Goal: Obtain resource: Download file/media

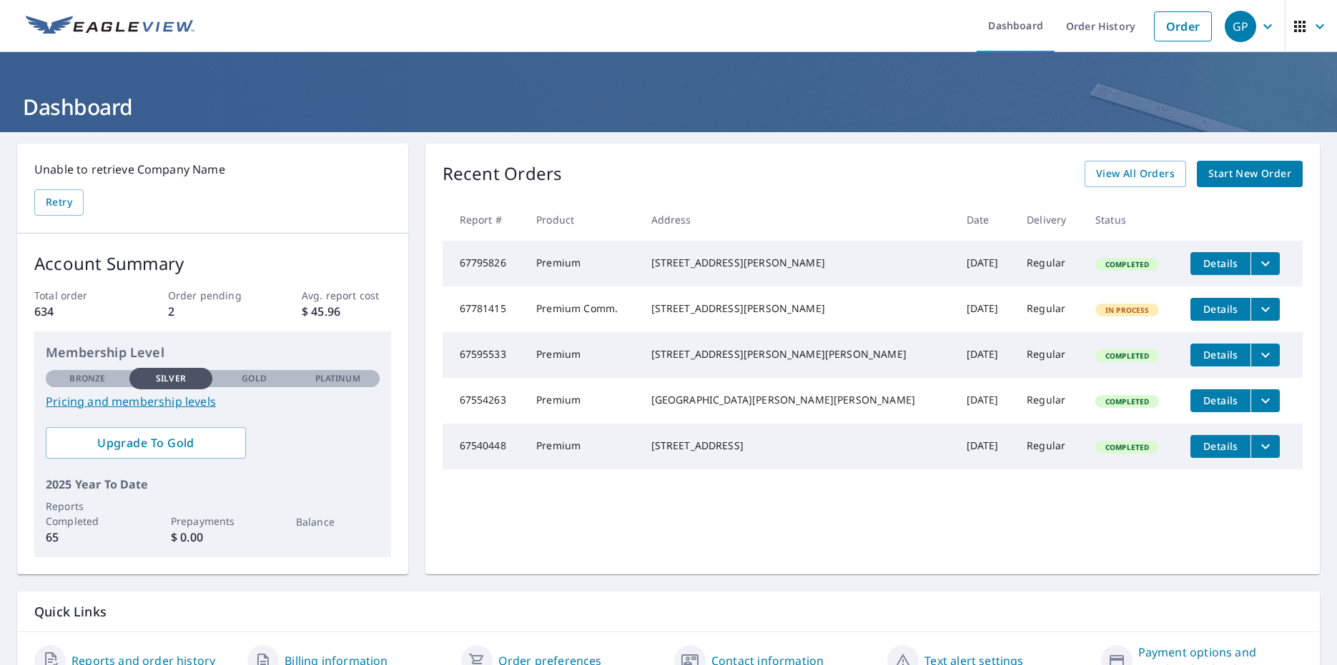
click at [1256, 309] on icon "filesDropdownBtn-67781415" at bounding box center [1264, 309] width 17 height 17
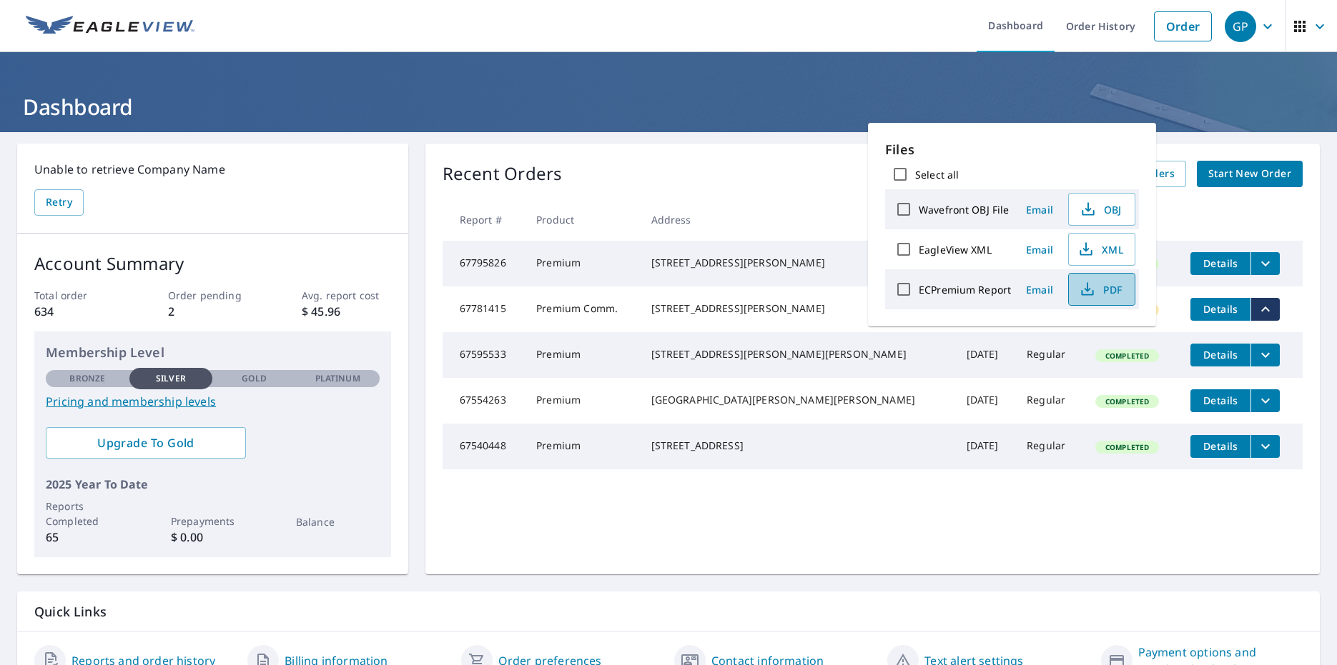
click at [1086, 294] on icon "button" at bounding box center [1087, 289] width 17 height 17
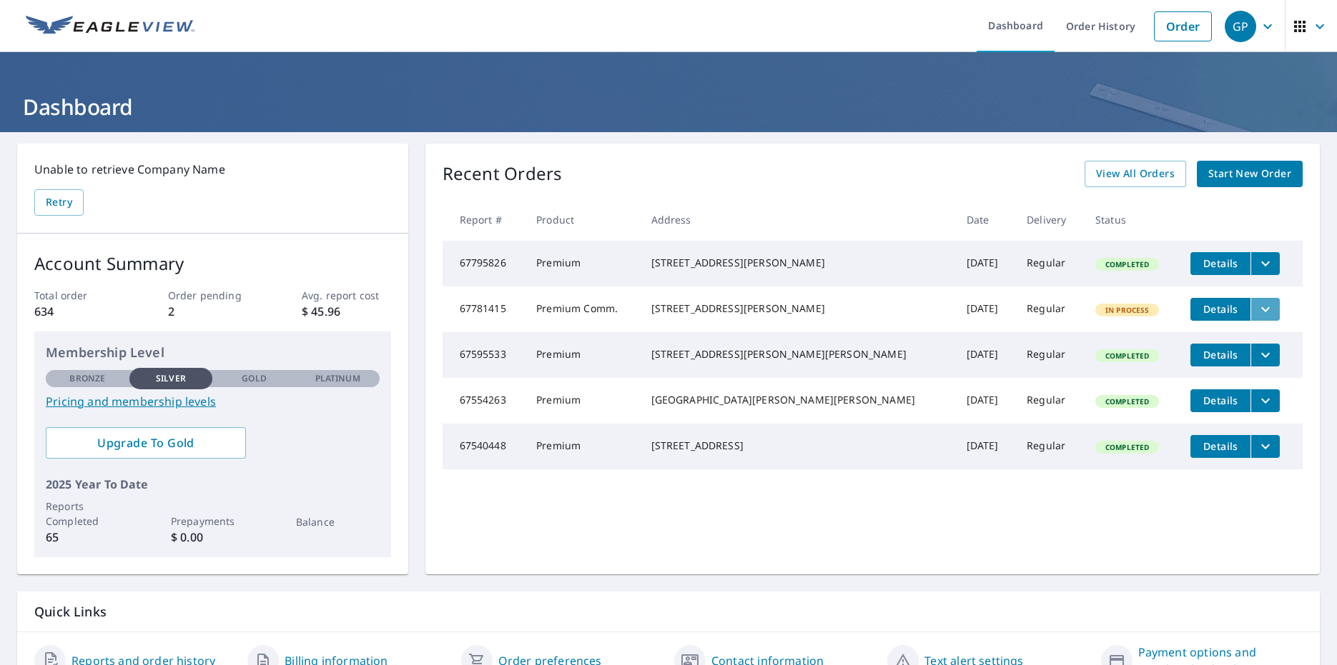
click at [1256, 310] on icon "filesDropdownBtn-67781415" at bounding box center [1264, 309] width 17 height 17
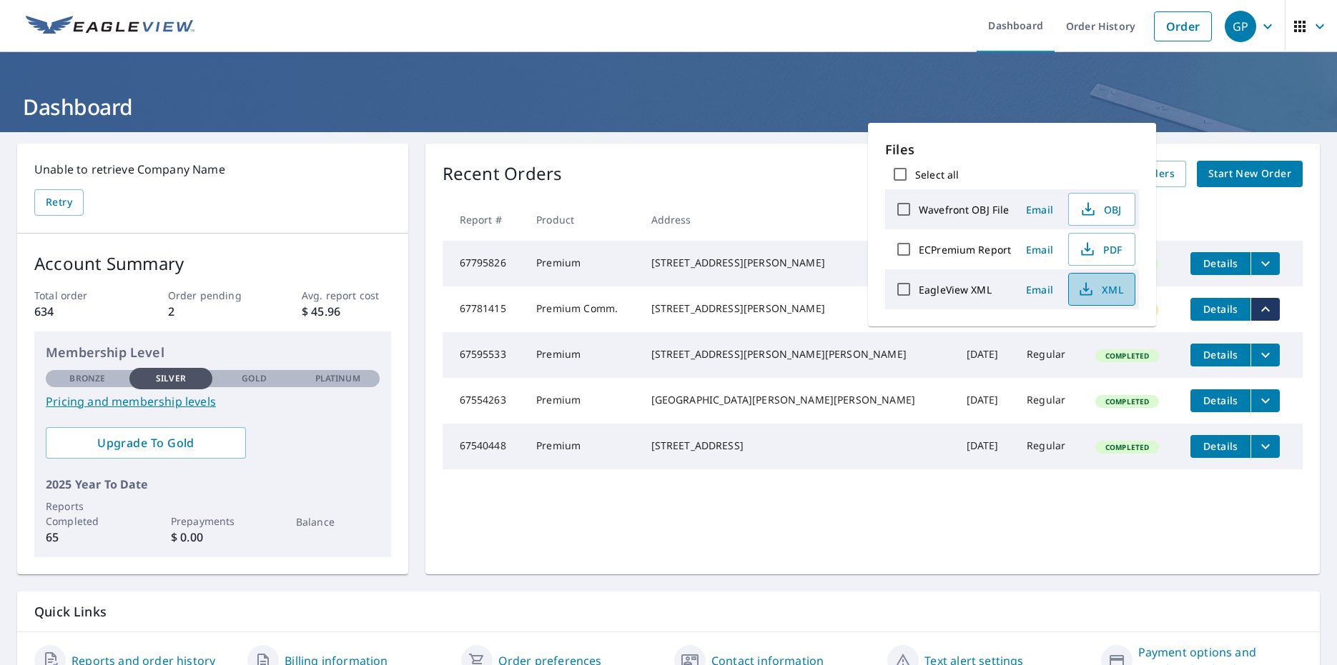
click at [1122, 289] on button "XML" at bounding box center [1101, 289] width 67 height 33
click at [445, 34] on ul "Dashboard Order History Order" at bounding box center [711, 26] width 1016 height 52
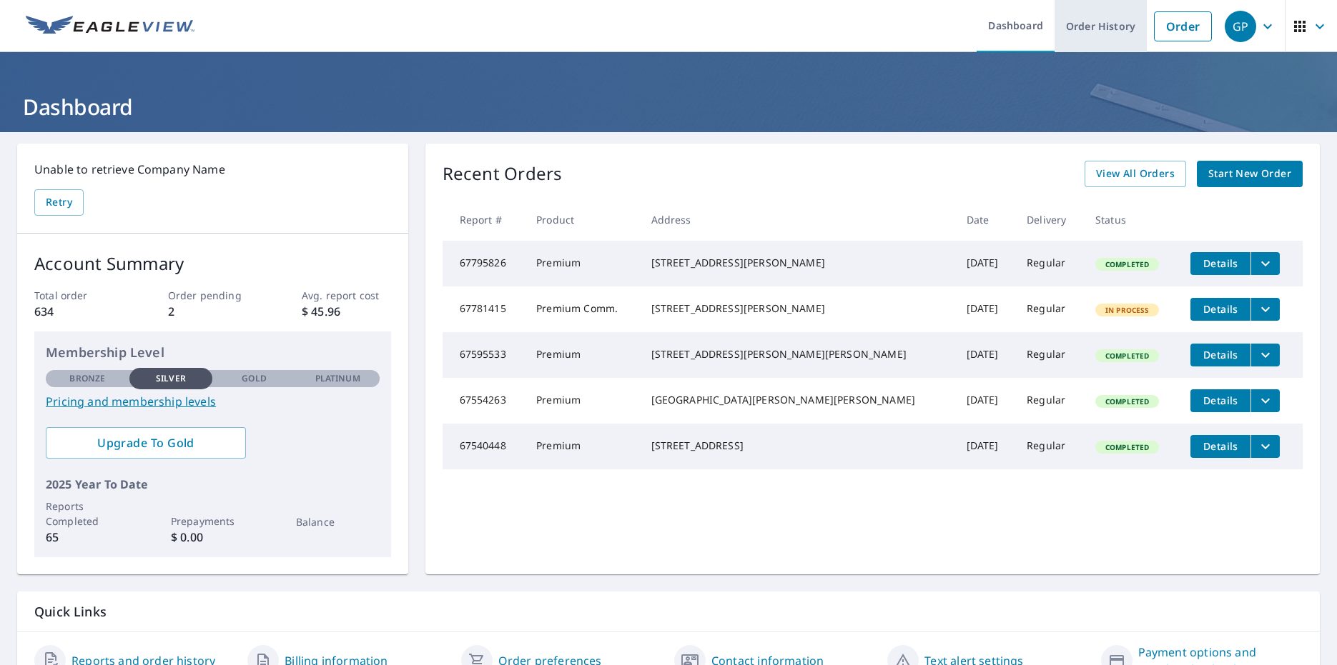
click at [1095, 31] on link "Order History" at bounding box center [1100, 26] width 92 height 52
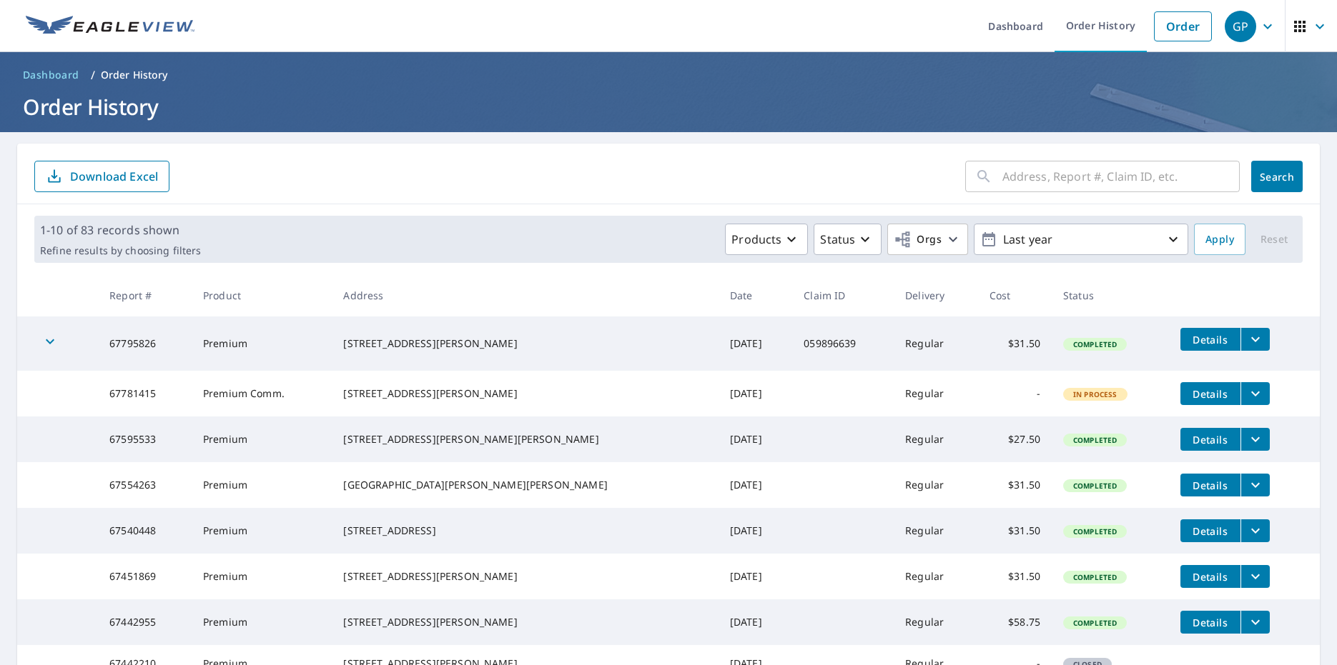
click at [1246, 337] on icon "filesDropdownBtn-67795826" at bounding box center [1254, 339] width 17 height 17
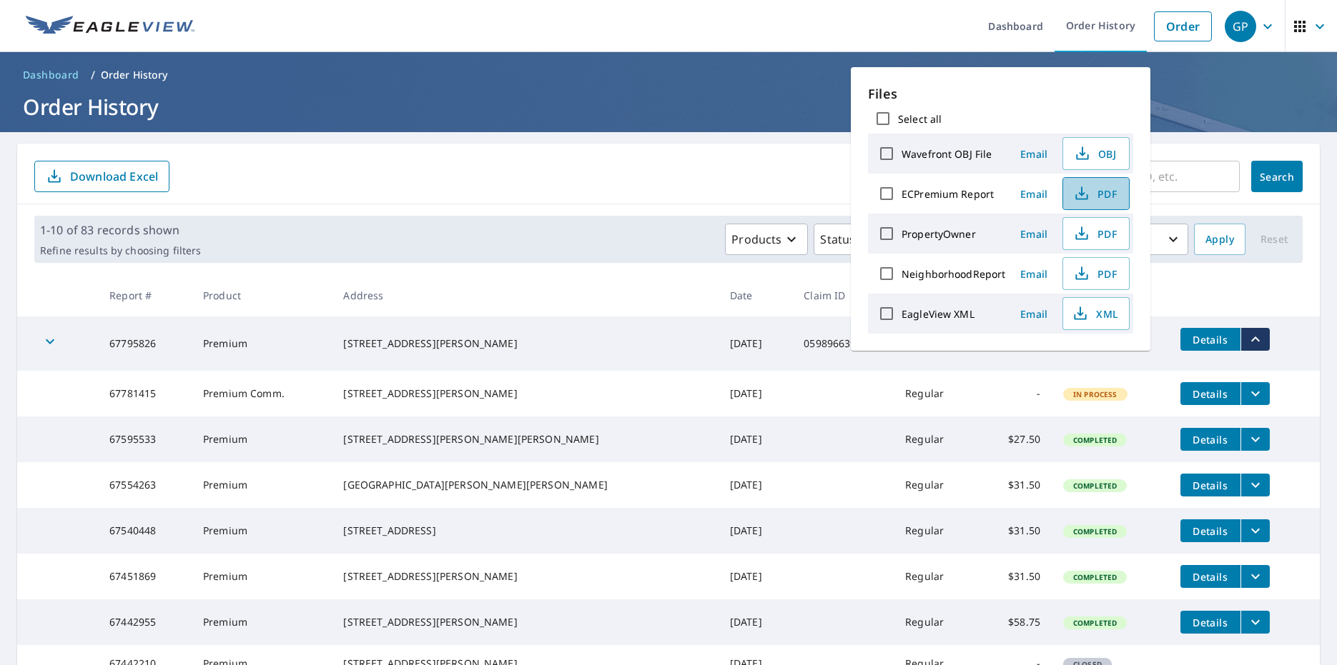
click at [1087, 195] on icon "button" at bounding box center [1081, 193] width 17 height 17
click at [1164, 108] on h1 "Order History" at bounding box center [668, 106] width 1302 height 29
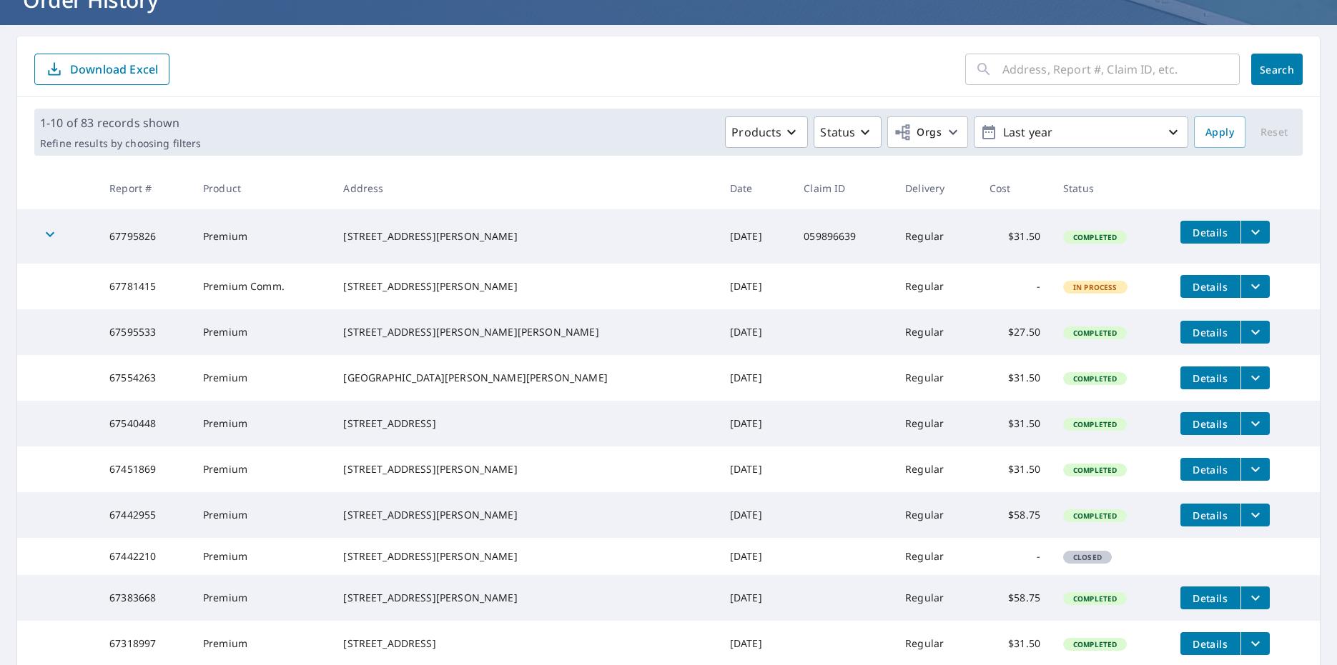
scroll to position [143, 0]
